Goal: Transaction & Acquisition: Purchase product/service

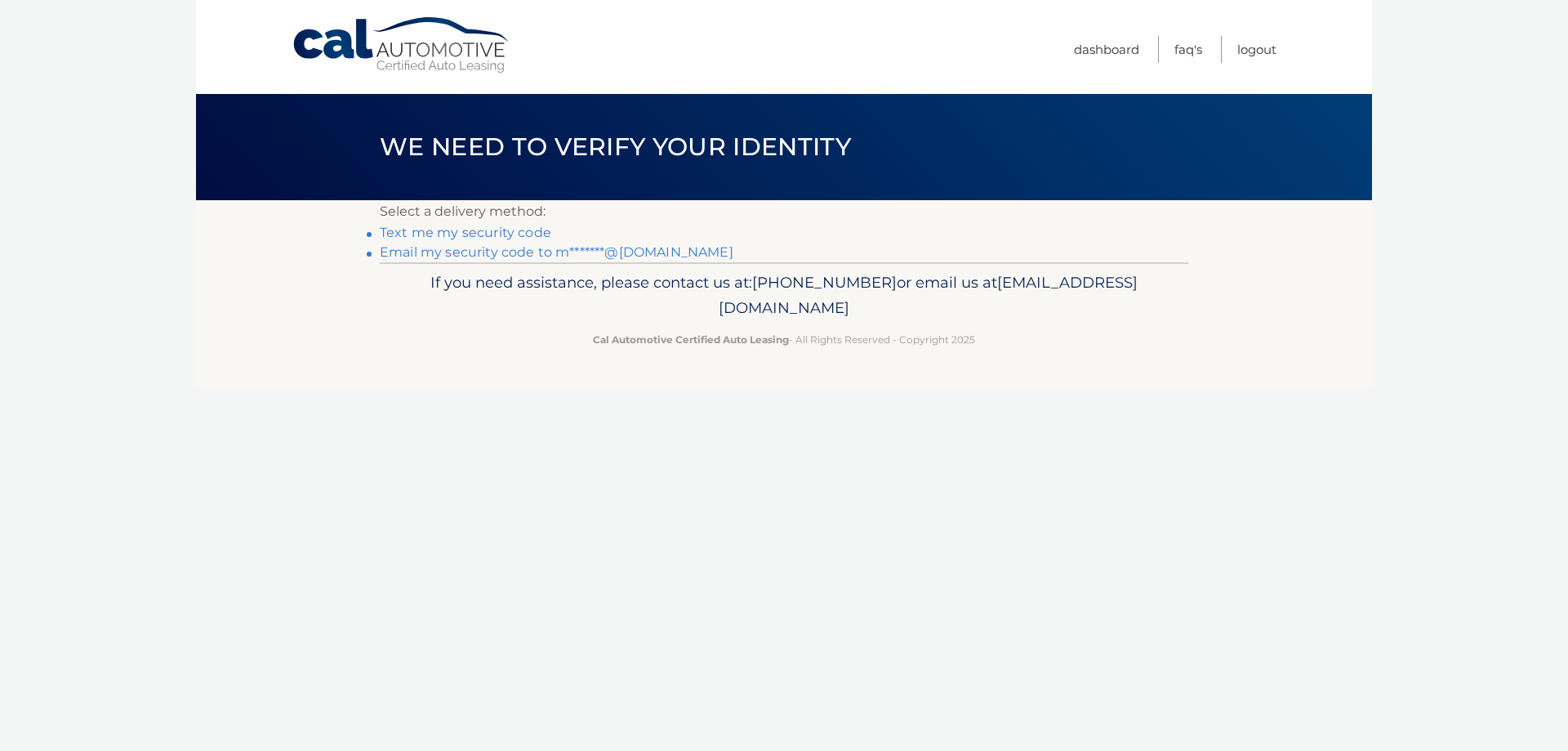
drag, startPoint x: 427, startPoint y: 252, endPoint x: 310, endPoint y: 297, distance: 125.4
click at [428, 252] on link "Email my security code to m*******@gmail.com" at bounding box center [556, 252] width 354 height 15
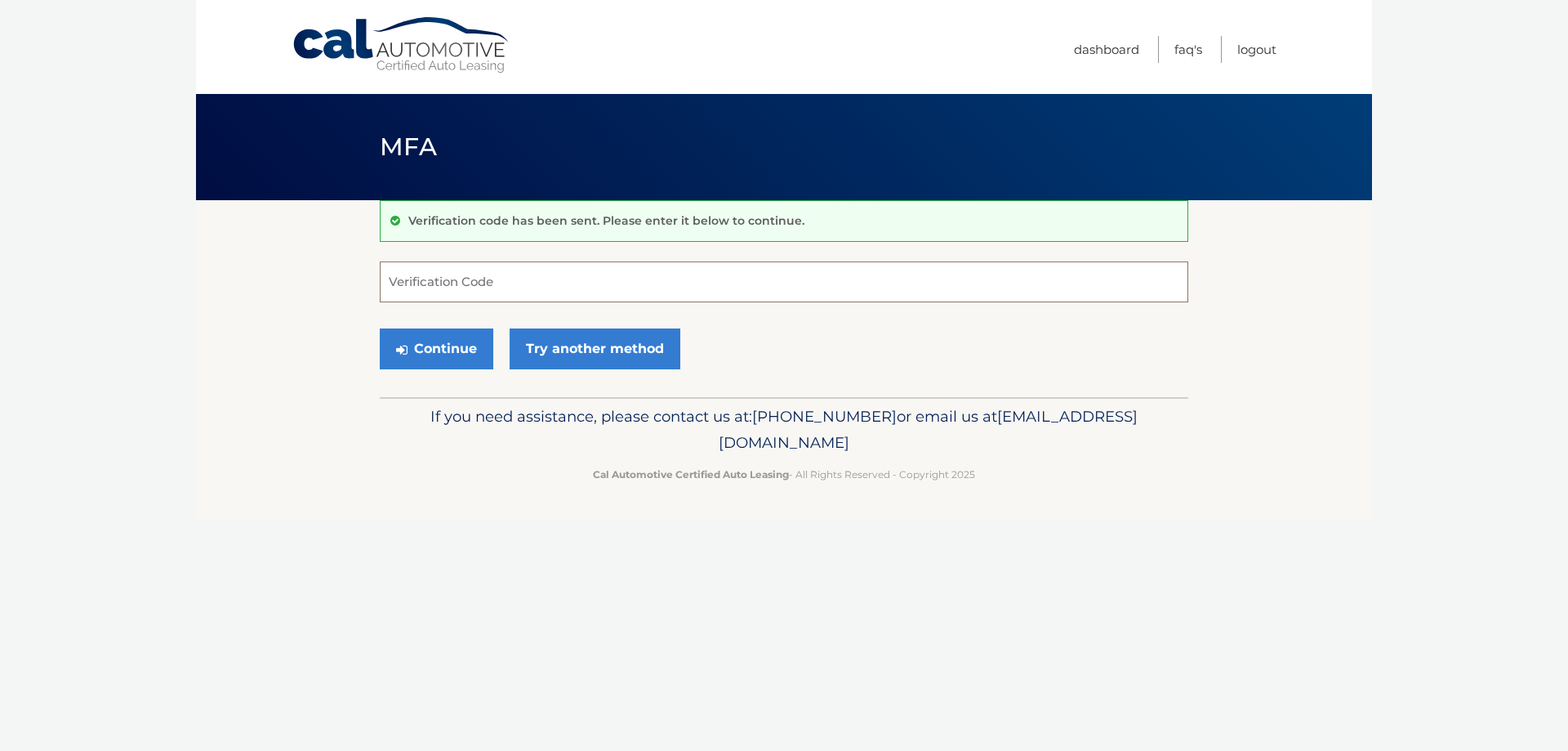
drag, startPoint x: 485, startPoint y: 277, endPoint x: 267, endPoint y: 269, distance: 218.1
click at [481, 276] on input "Verification Code" at bounding box center [784, 282] width 809 height 41
type input "098422"
click at [453, 347] on button "Continue" at bounding box center [436, 349] width 113 height 41
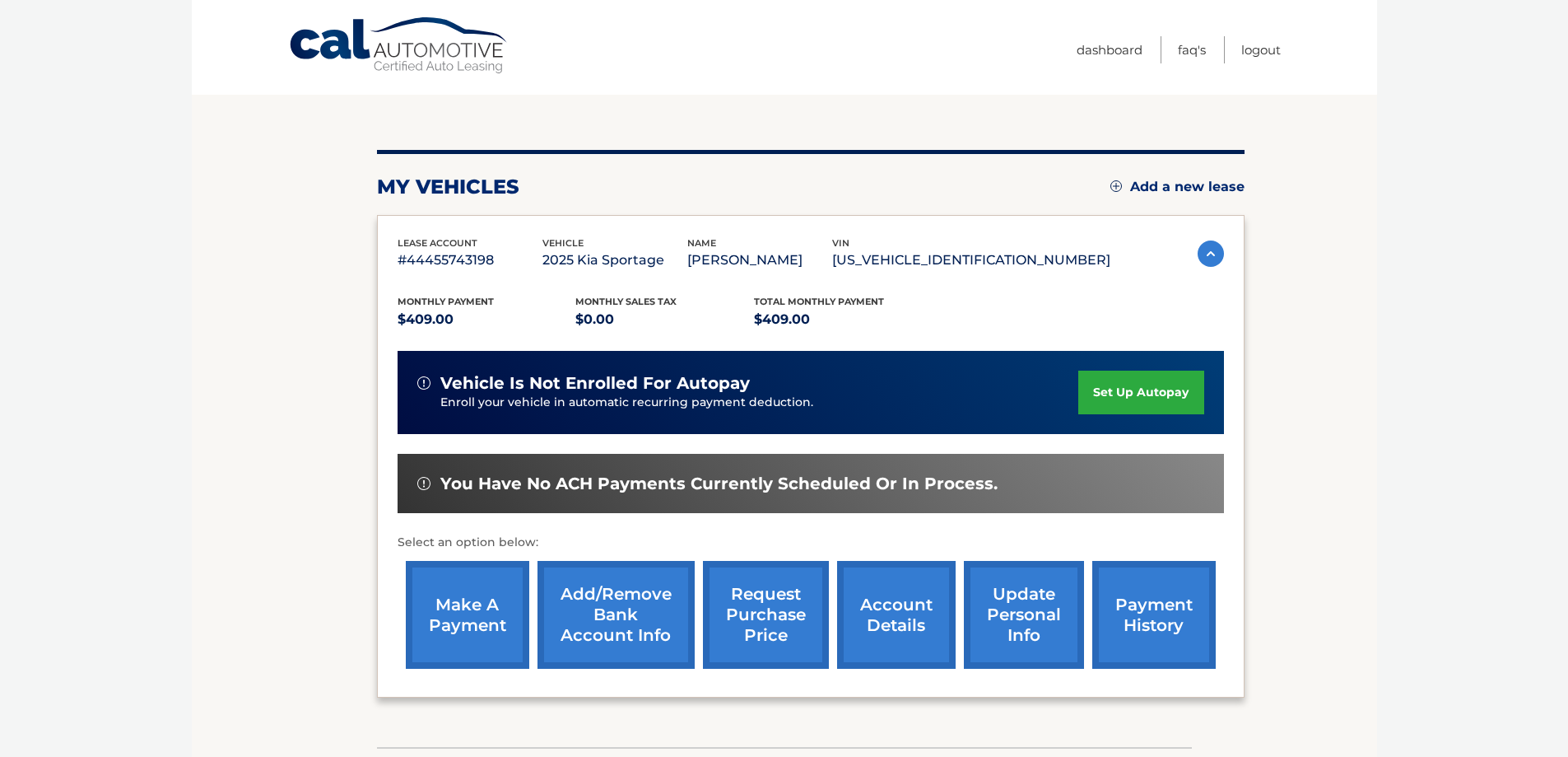
scroll to position [241, 0]
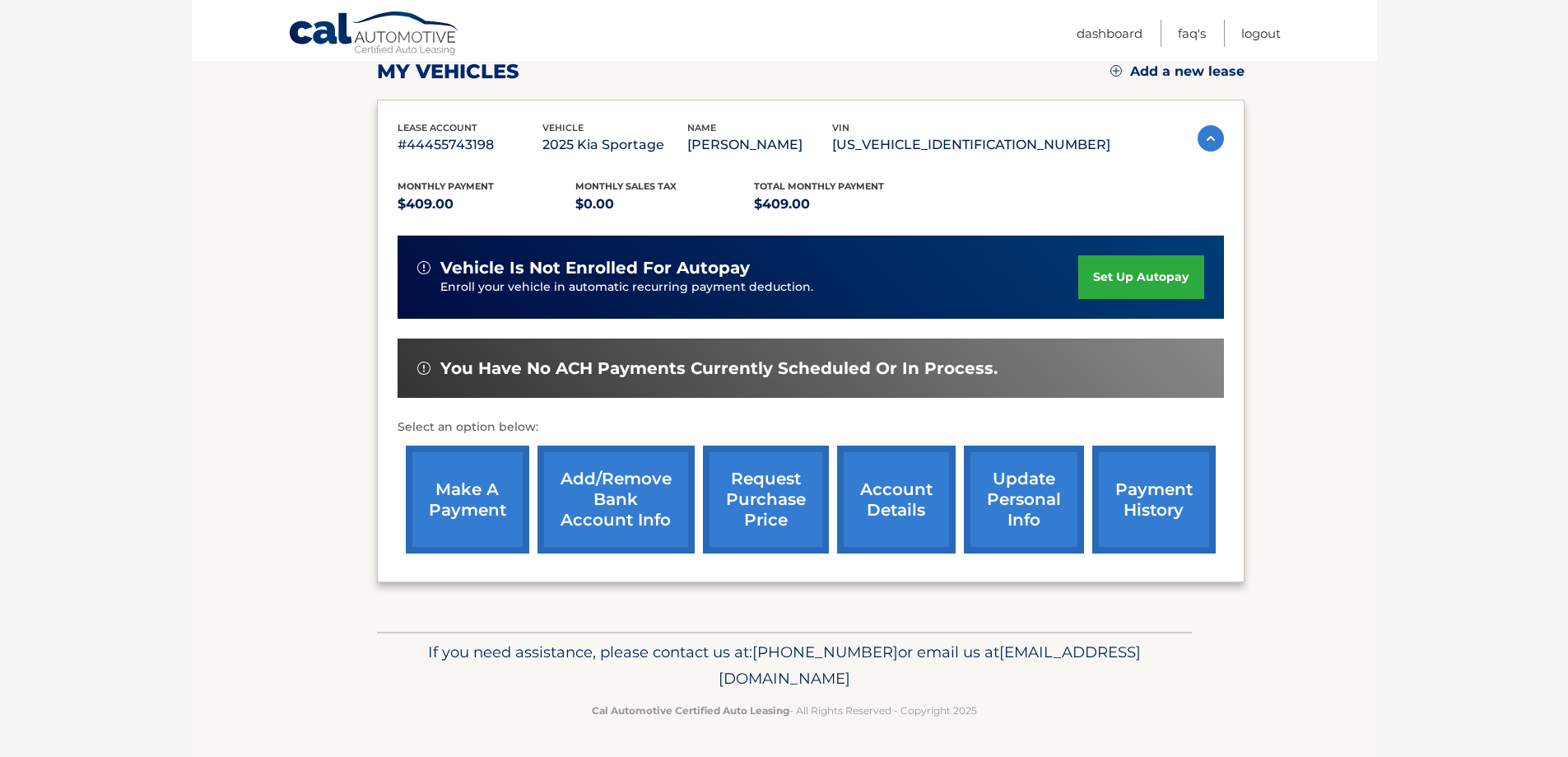
drag, startPoint x: 472, startPoint y: 504, endPoint x: 283, endPoint y: 504, distance: 189.0
click at [470, 505] on link "make a payment" at bounding box center [467, 500] width 123 height 108
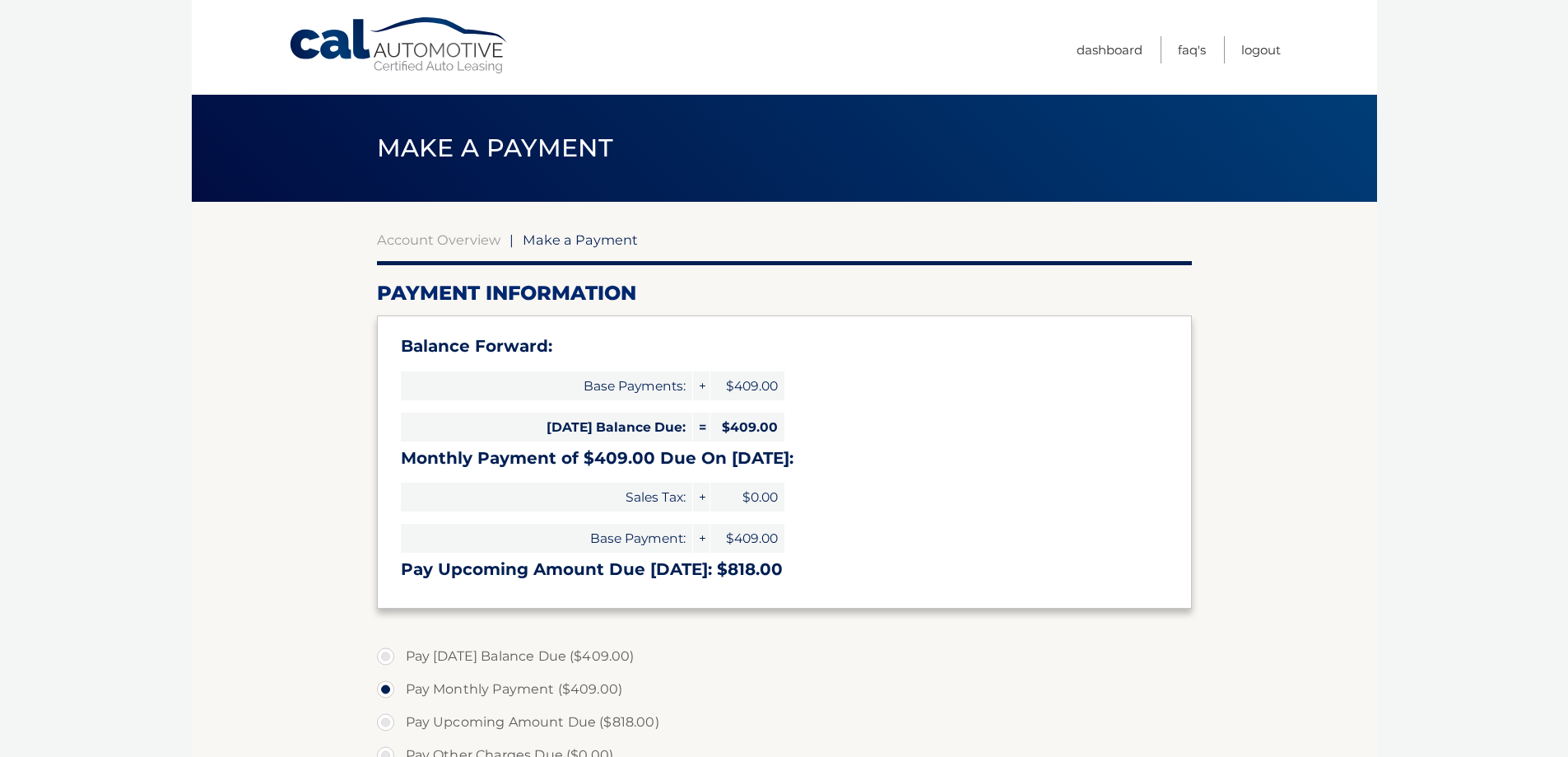
select select "YWExYTQxNzMtMDY4OC00NzY3LWI5ZTMtZjE1NGFmMTQwNmE2"
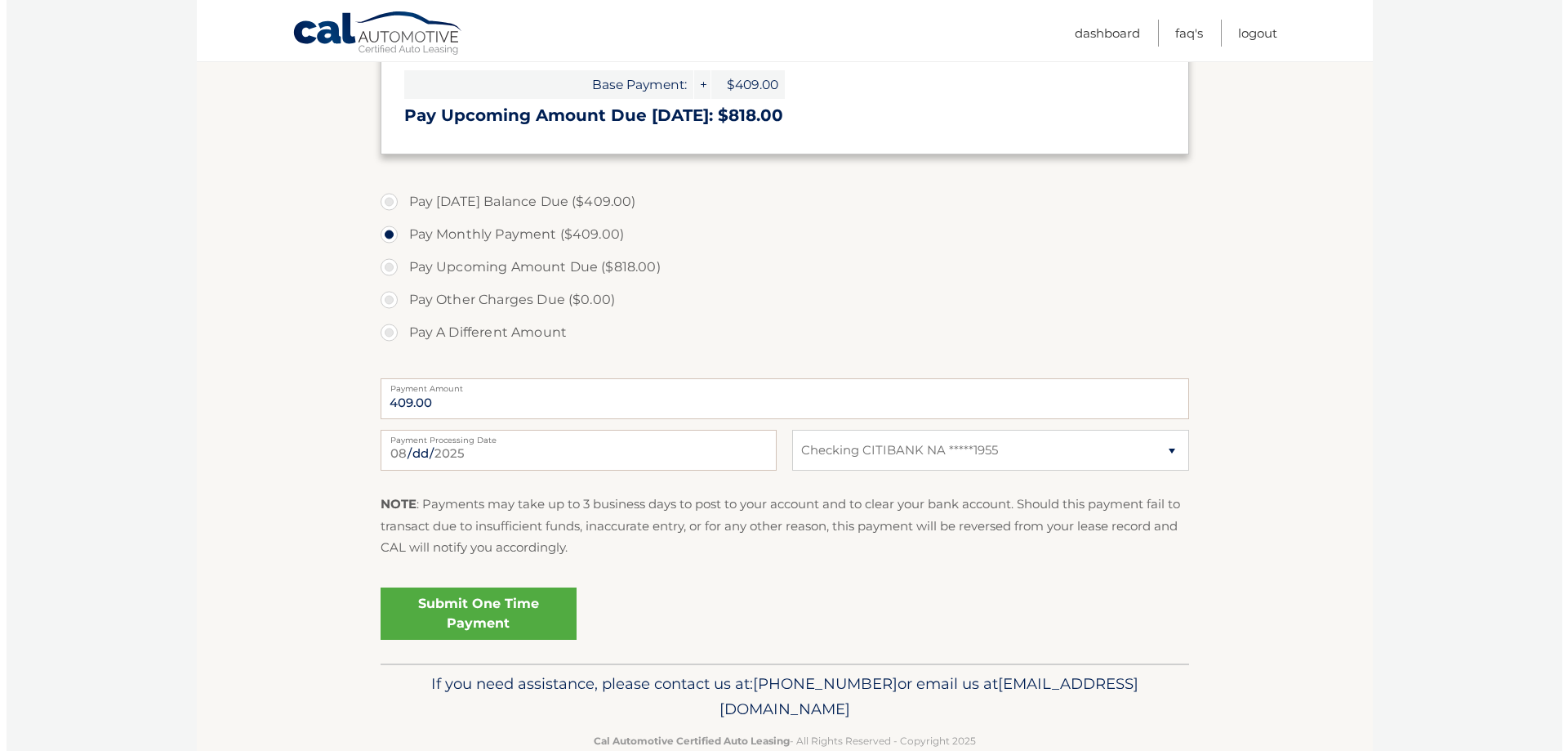
scroll to position [486, 0]
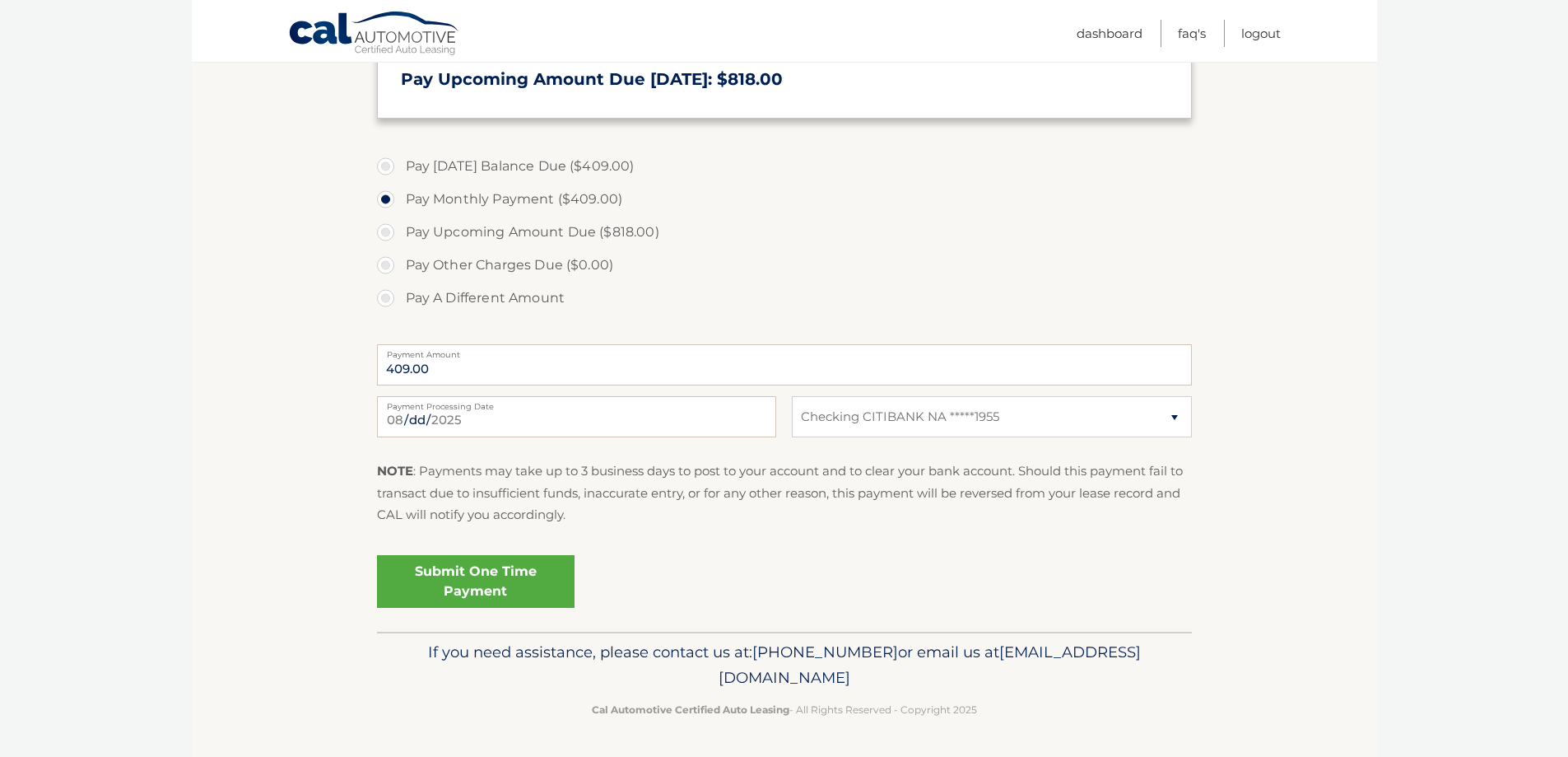
click at [454, 582] on link "Submit One Time Payment" at bounding box center [476, 581] width 198 height 53
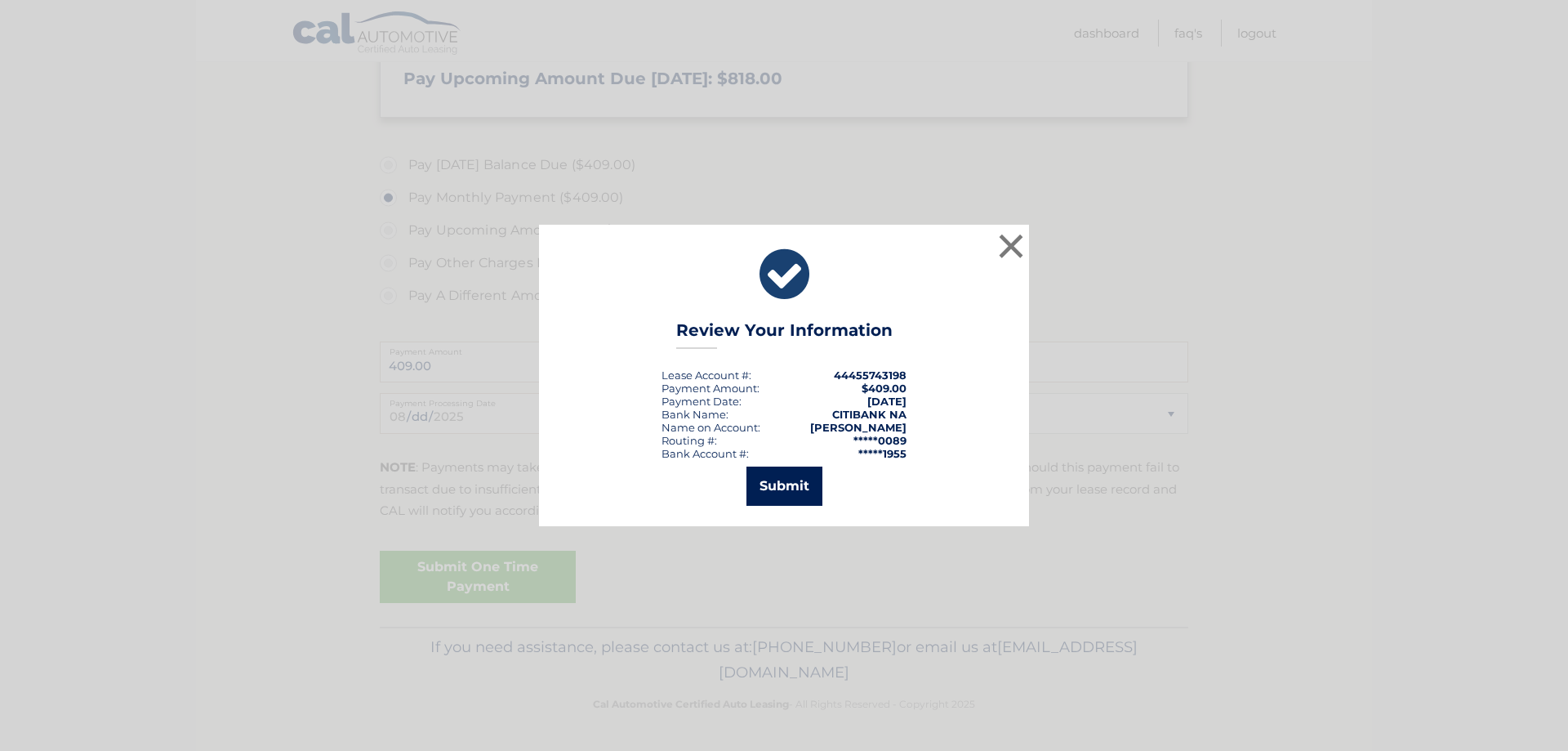
click at [780, 482] on button "Submit" at bounding box center [784, 486] width 76 height 39
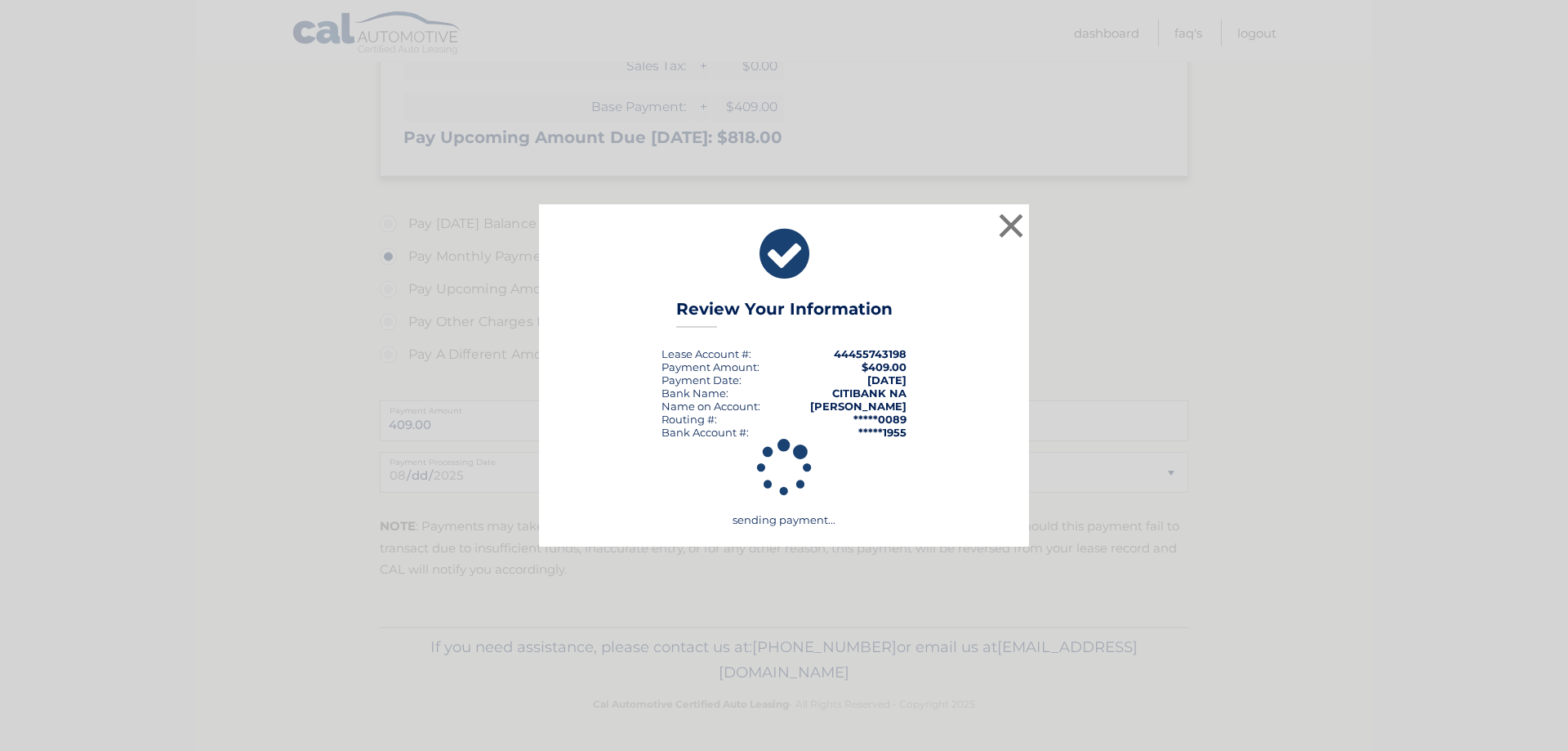
scroll to position [427, 0]
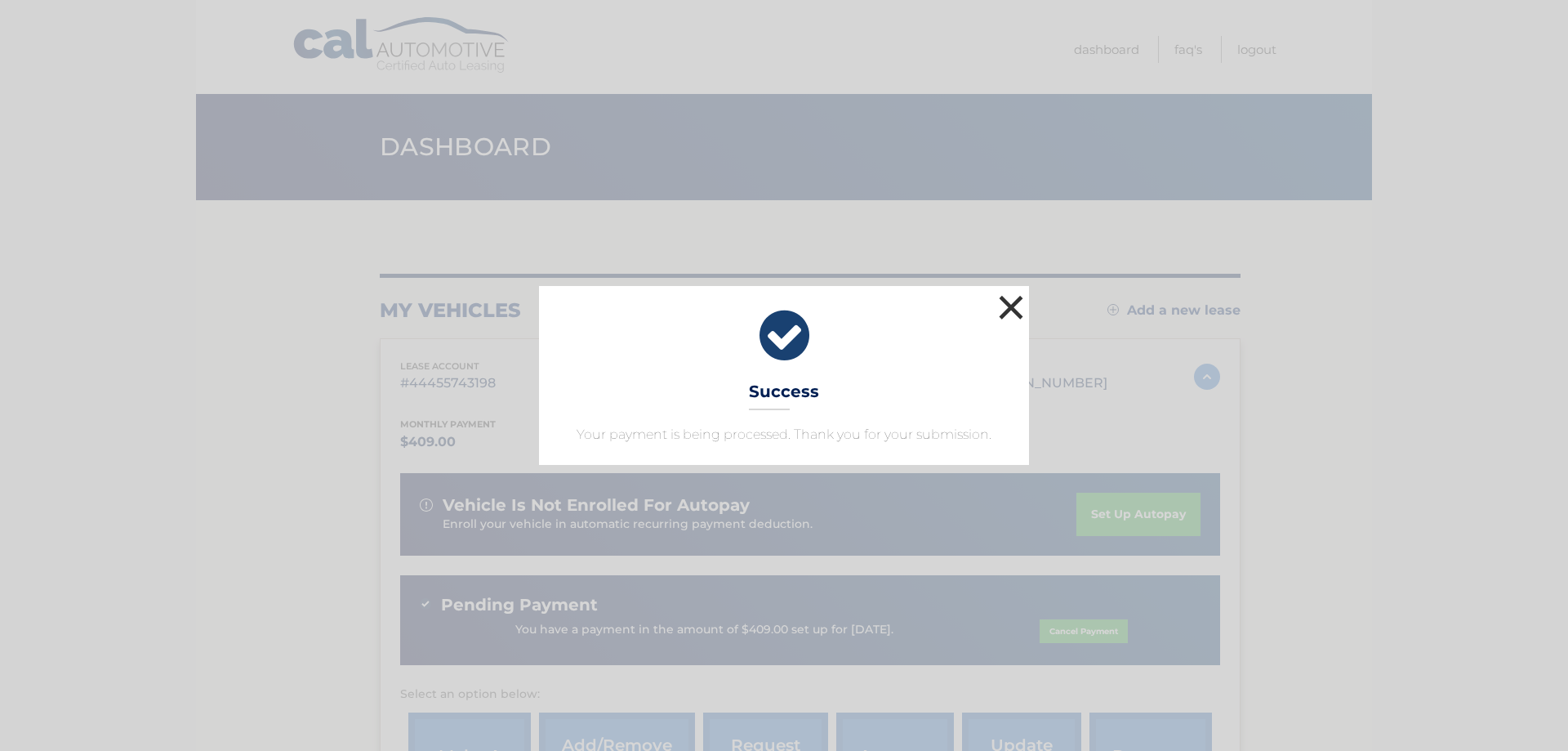
click at [1014, 299] on button "×" at bounding box center [1011, 307] width 33 height 33
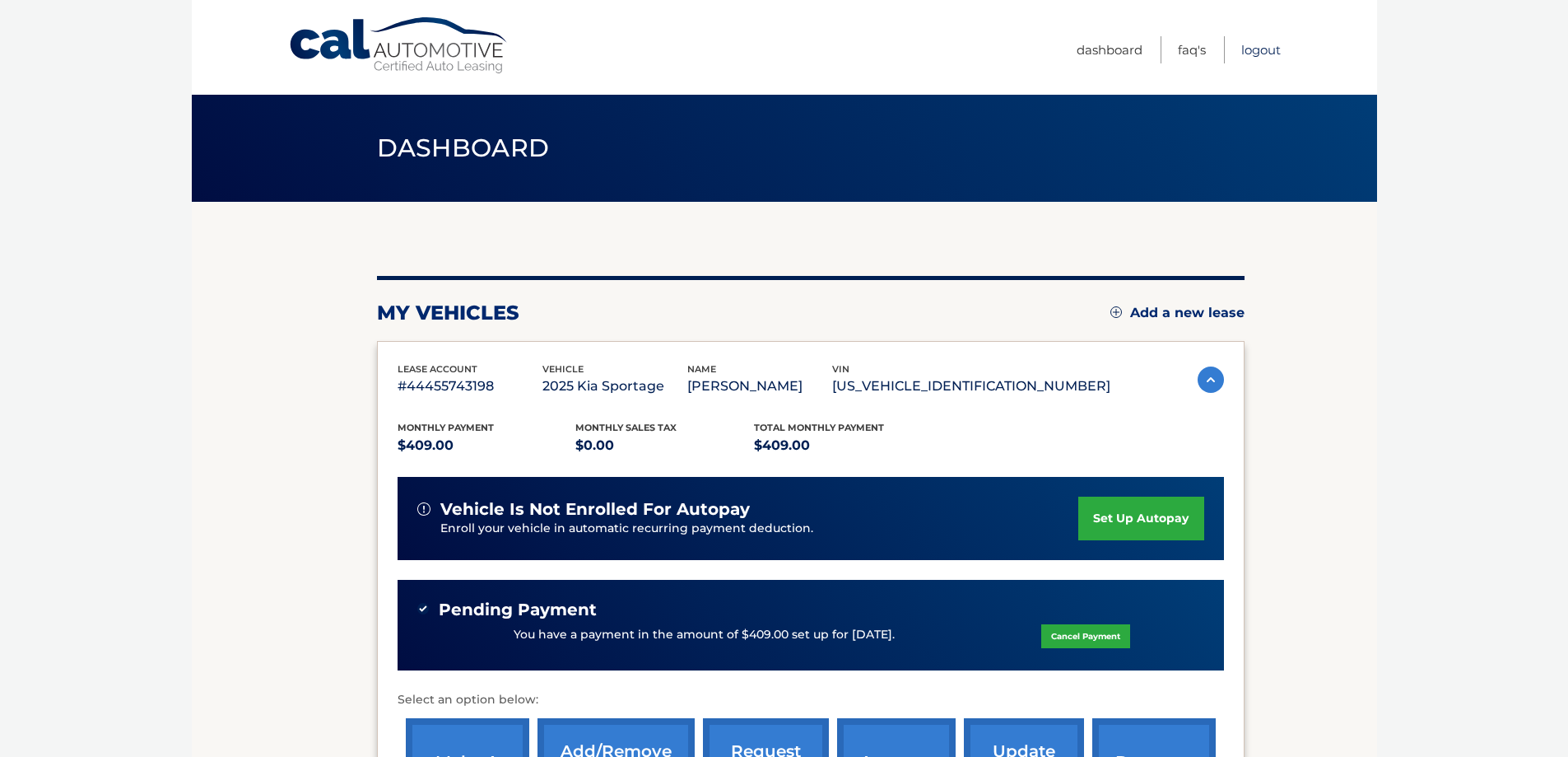
click at [1254, 48] on link "Logout" at bounding box center [1261, 49] width 40 height 27
